Goal: Task Accomplishment & Management: Manage account settings

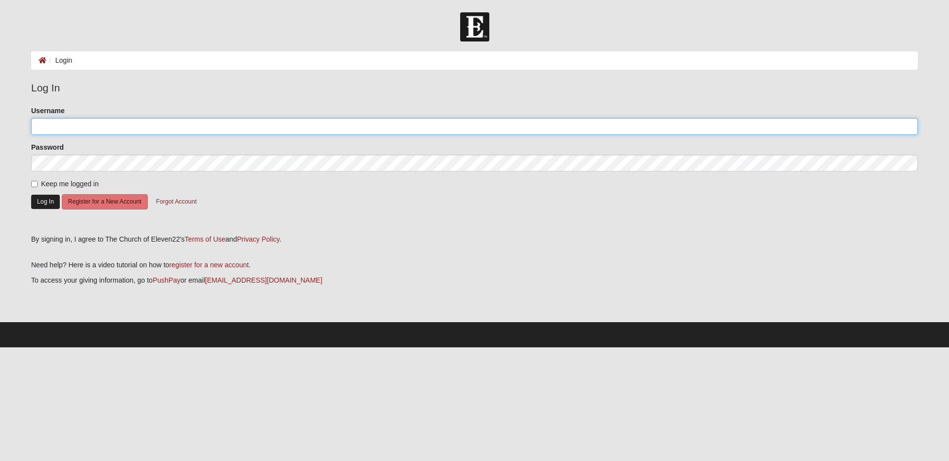
type input "johnfsg"
click at [47, 196] on button "Log In" at bounding box center [45, 202] width 29 height 14
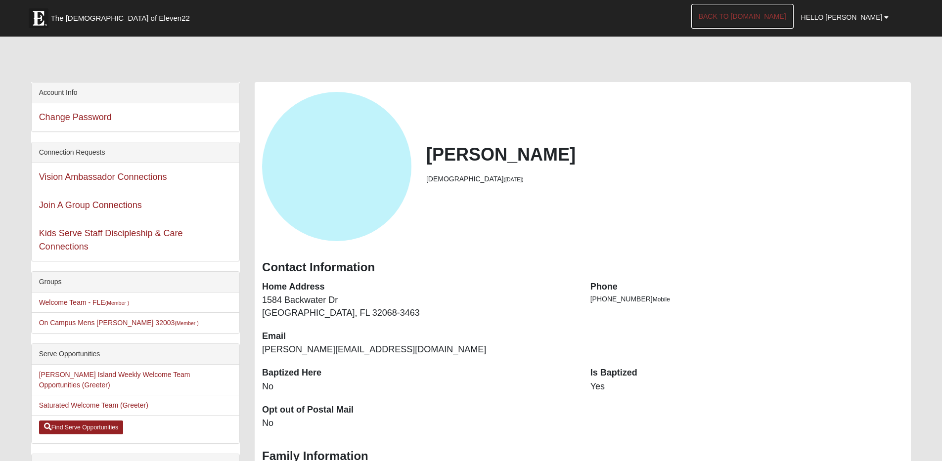
click at [758, 16] on link "Back to [DOMAIN_NAME]" at bounding box center [742, 16] width 102 height 25
